Goal: Information Seeking & Learning: Learn about a topic

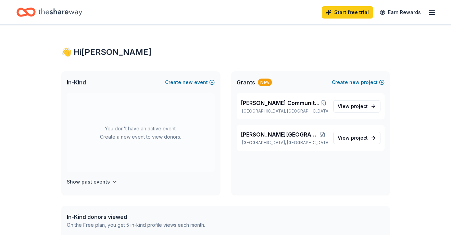
click at [434, 12] on line "button" at bounding box center [431, 12] width 5 height 0
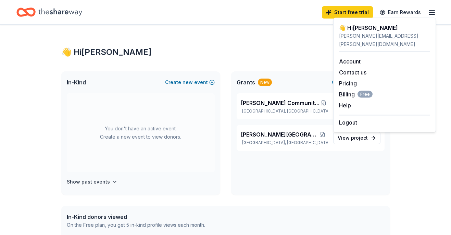
click at [55, 9] on icon "Home" at bounding box center [60, 12] width 44 height 14
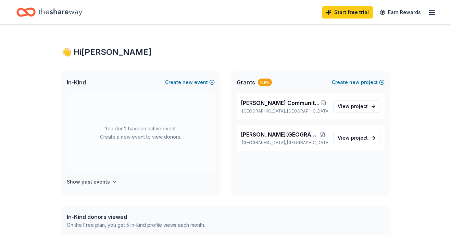
click at [30, 14] on icon "Home" at bounding box center [25, 12] width 19 height 16
click at [26, 14] on icon "Home" at bounding box center [22, 12] width 11 height 7
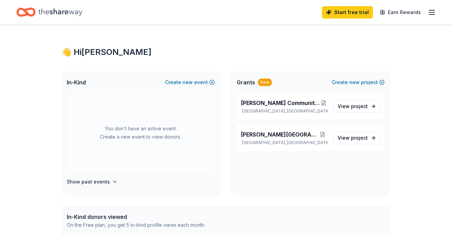
click at [27, 11] on icon "Home" at bounding box center [25, 12] width 19 height 16
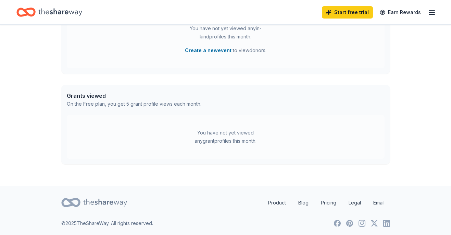
scroll to position [226, 0]
click at [174, 133] on div "You have not yet viewed any grant profiles this month." at bounding box center [226, 136] width 318 height 44
click at [99, 95] on div "Grants viewed" at bounding box center [134, 95] width 135 height 8
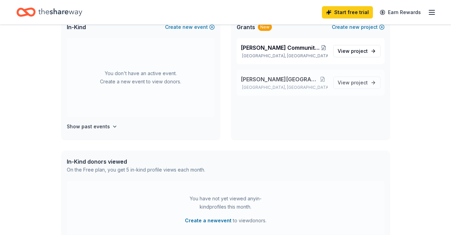
scroll to position [55, 0]
click at [269, 51] on span "Burton Community Closet & Food Pantry" at bounding box center [280, 48] width 79 height 8
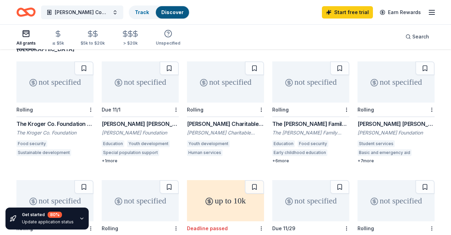
scroll to position [61, 0]
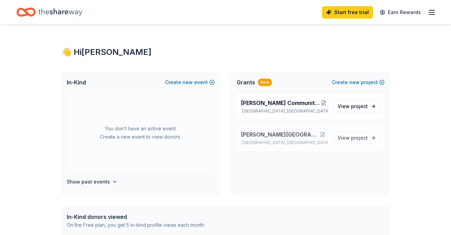
click at [275, 134] on span "[PERSON_NAME][GEOGRAPHIC_DATA]" at bounding box center [279, 134] width 77 height 8
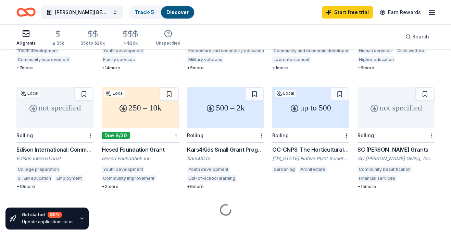
scroll to position [155, 0]
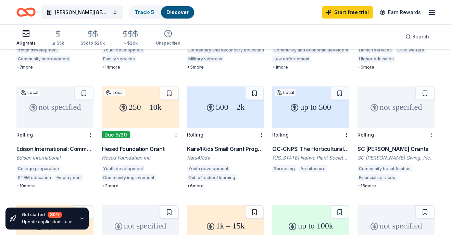
click at [222, 145] on div "Kars4Kids Small Grant Program" at bounding box center [225, 149] width 77 height 8
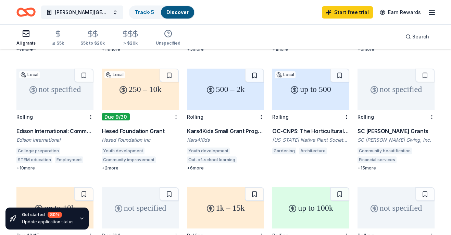
scroll to position [173, 0]
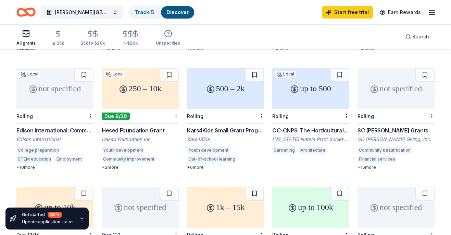
click at [293, 92] on div "up to 500" at bounding box center [310, 88] width 77 height 41
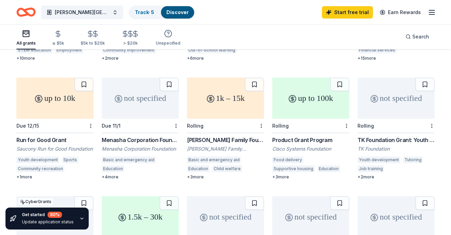
scroll to position [283, 0]
click at [66, 107] on div "up to 10k" at bounding box center [54, 97] width 77 height 41
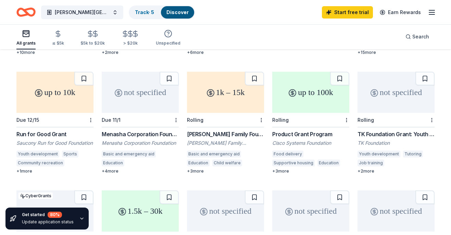
scroll to position [285, 0]
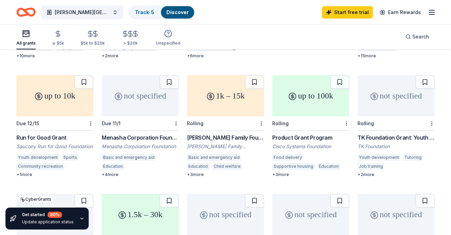
click at [224, 102] on div "1k – 15k" at bounding box center [225, 95] width 77 height 41
click at [320, 104] on div "up to 100k" at bounding box center [310, 95] width 77 height 41
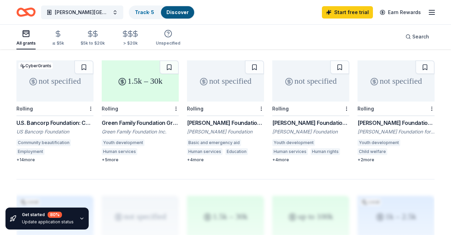
scroll to position [418, 0]
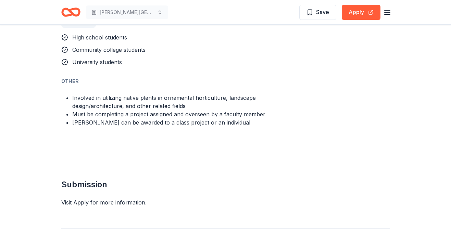
scroll to position [414, 0]
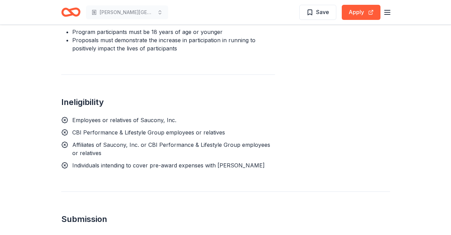
scroll to position [466, 0]
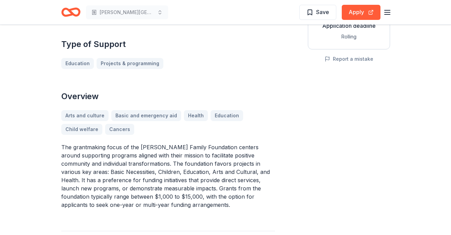
scroll to position [142, 0]
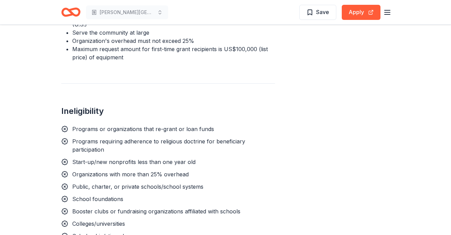
scroll to position [548, 0]
